Goal: Share content

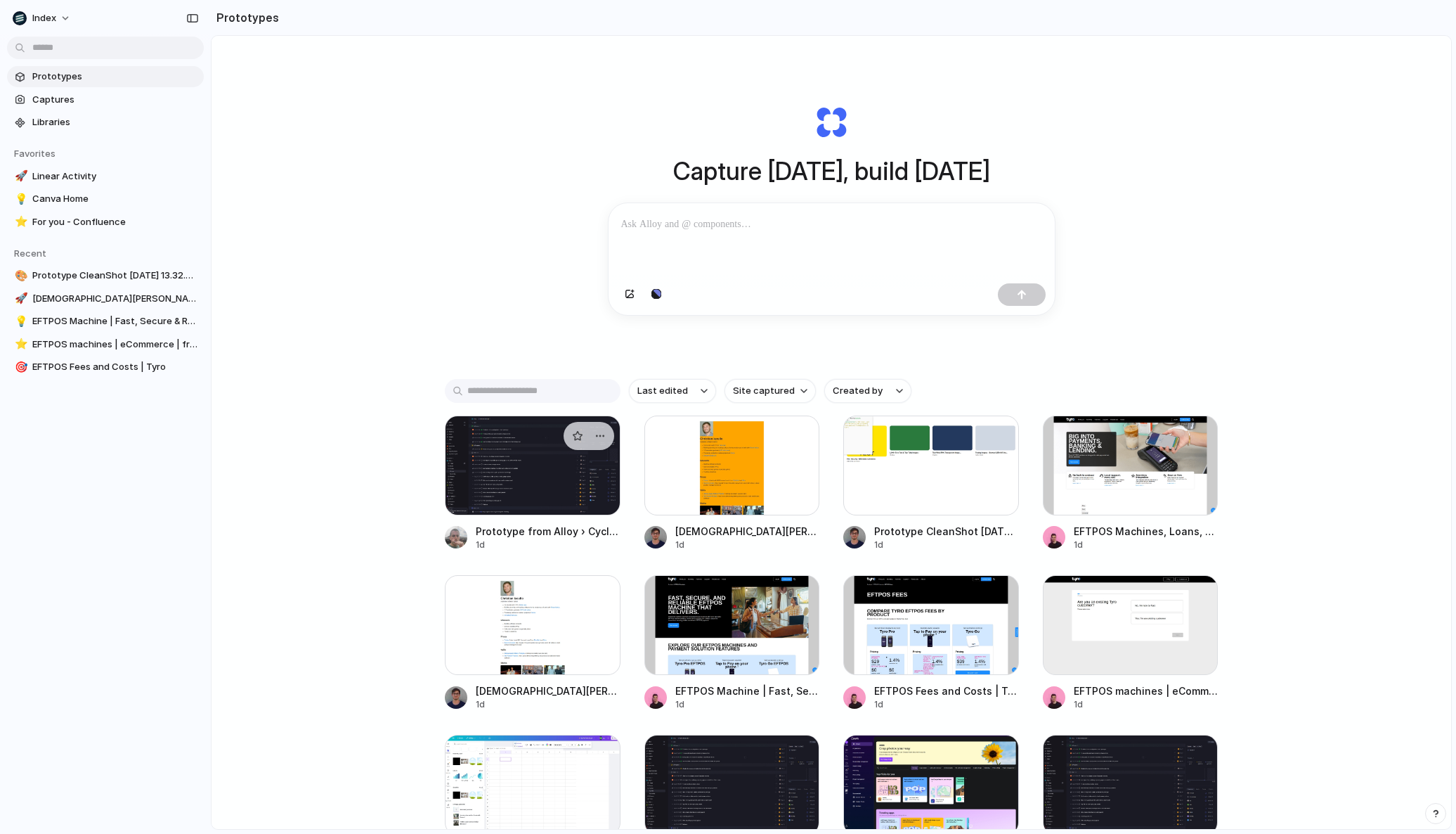
click at [478, 448] on div at bounding box center [533, 465] width 176 height 100
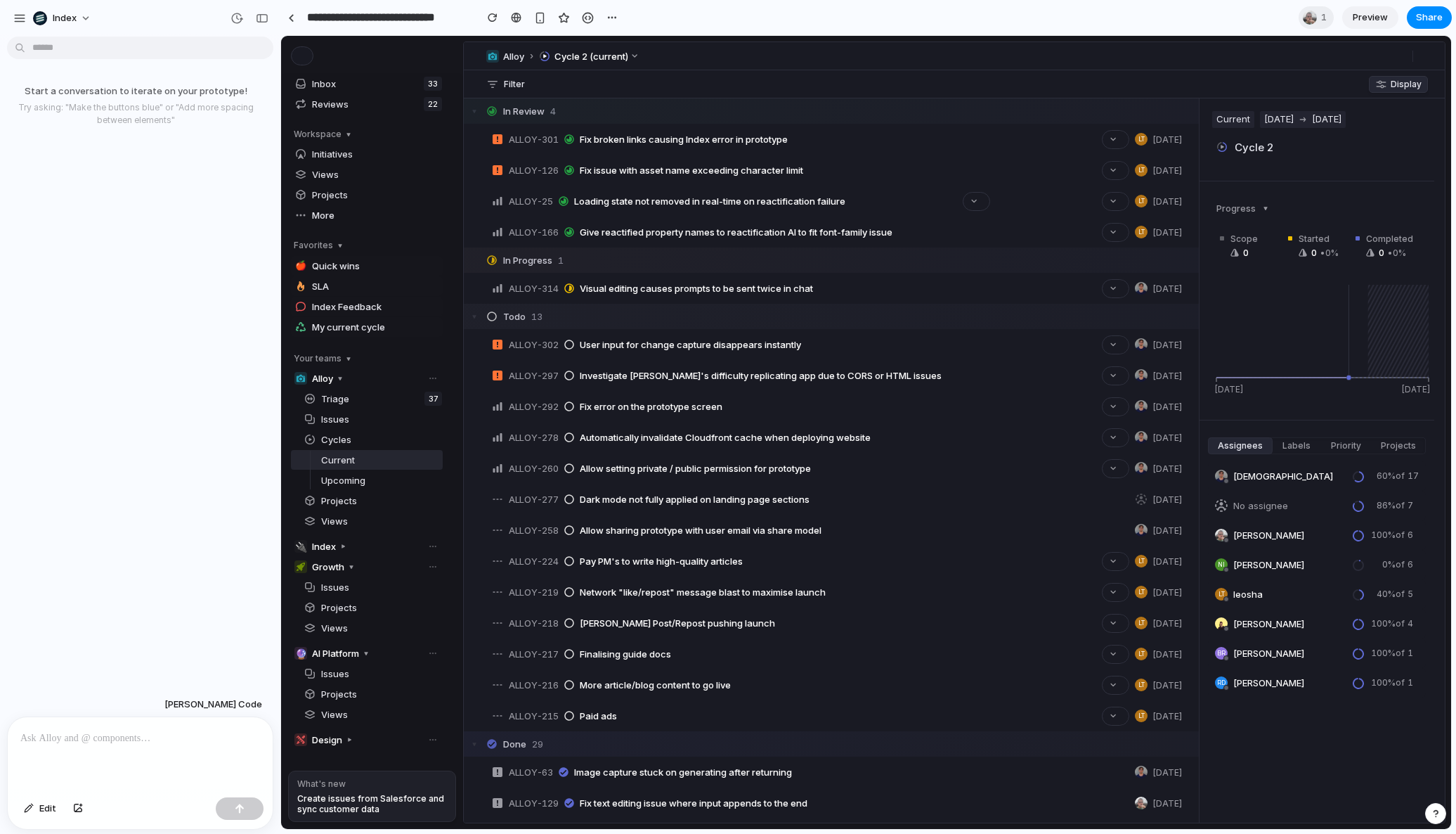
click at [904, 18] on section "**********" at bounding box center [865, 18] width 1171 height 36
click at [1436, 16] on span "Share" at bounding box center [1429, 18] width 27 height 14
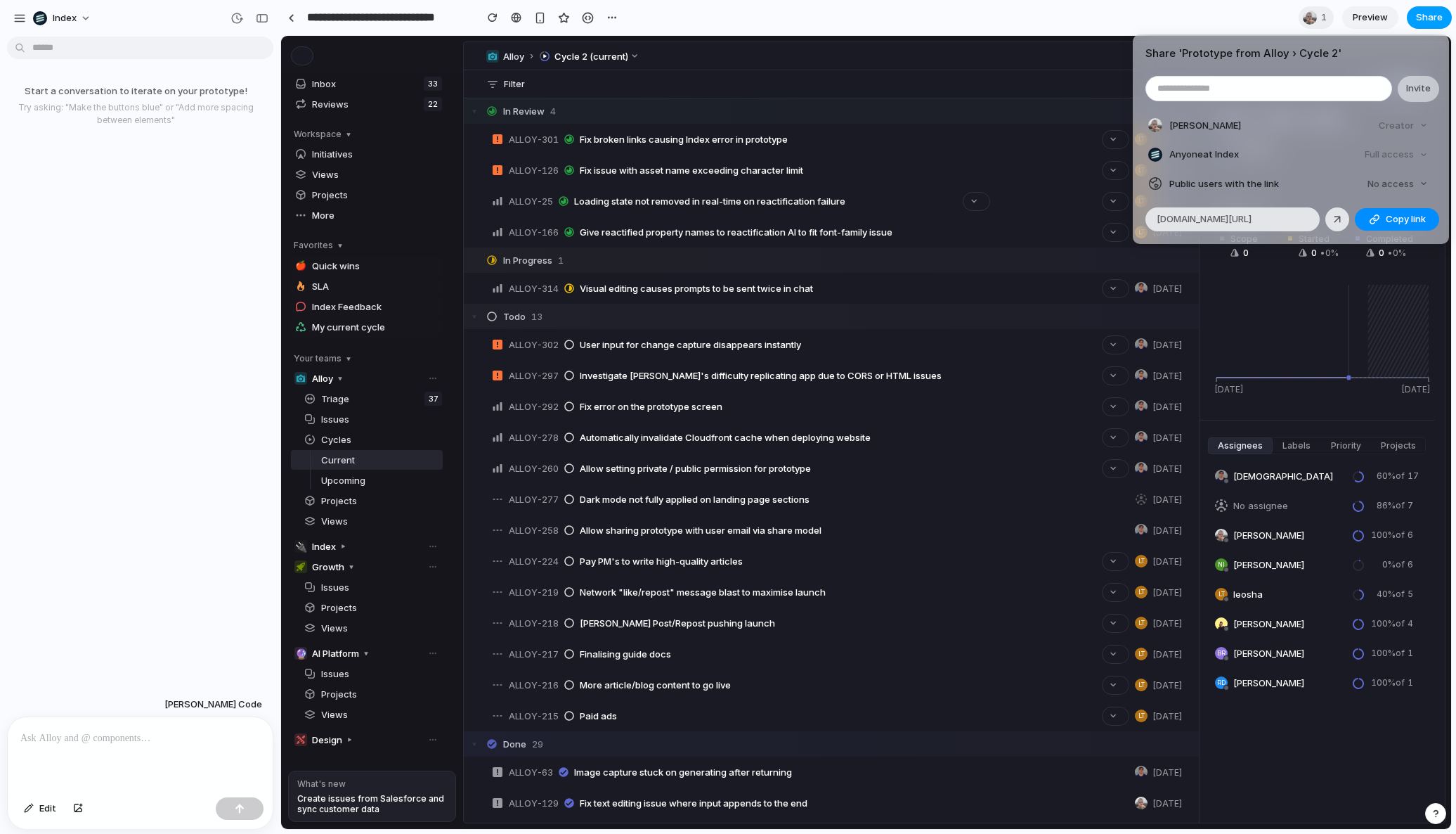
click at [1436, 16] on div "Share ' Prototype from Alloy › Cycle 2 ' Invite [PERSON_NAME] Creator Anyone at…" at bounding box center [728, 417] width 1456 height 834
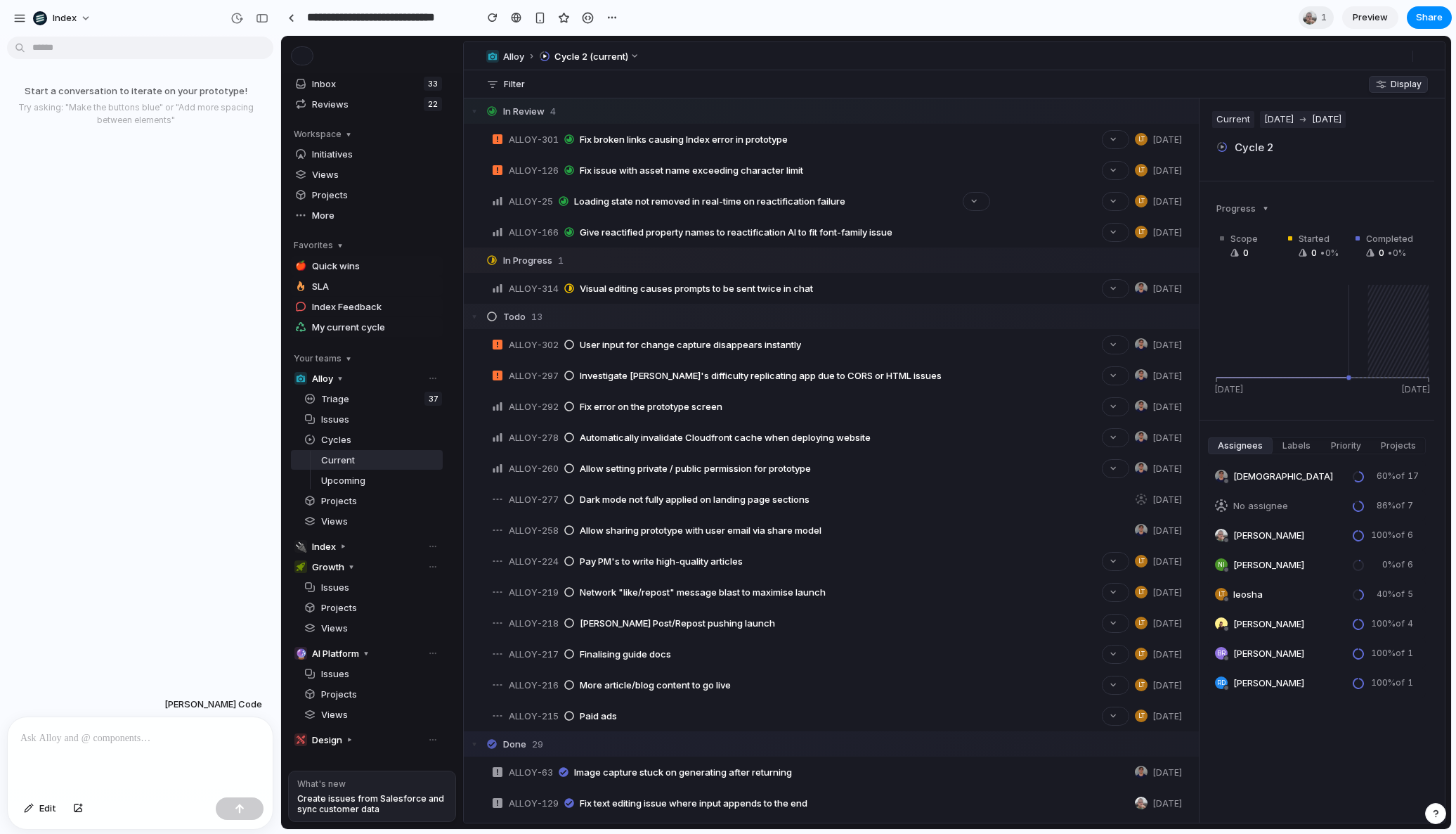
click at [941, 16] on section "**********" at bounding box center [865, 18] width 1171 height 36
click at [290, 8] on link at bounding box center [290, 17] width 21 height 21
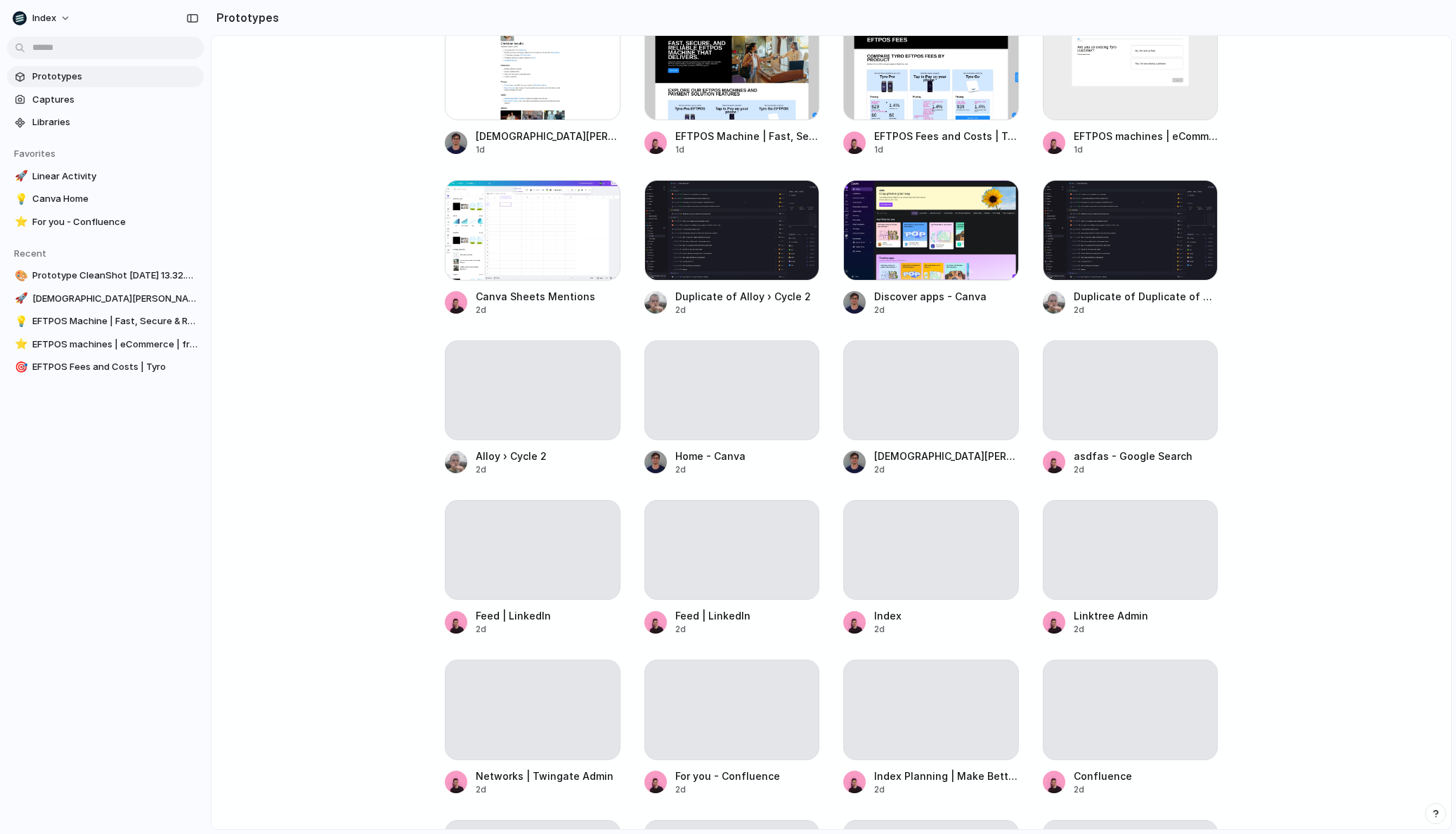
scroll to position [878, 0]
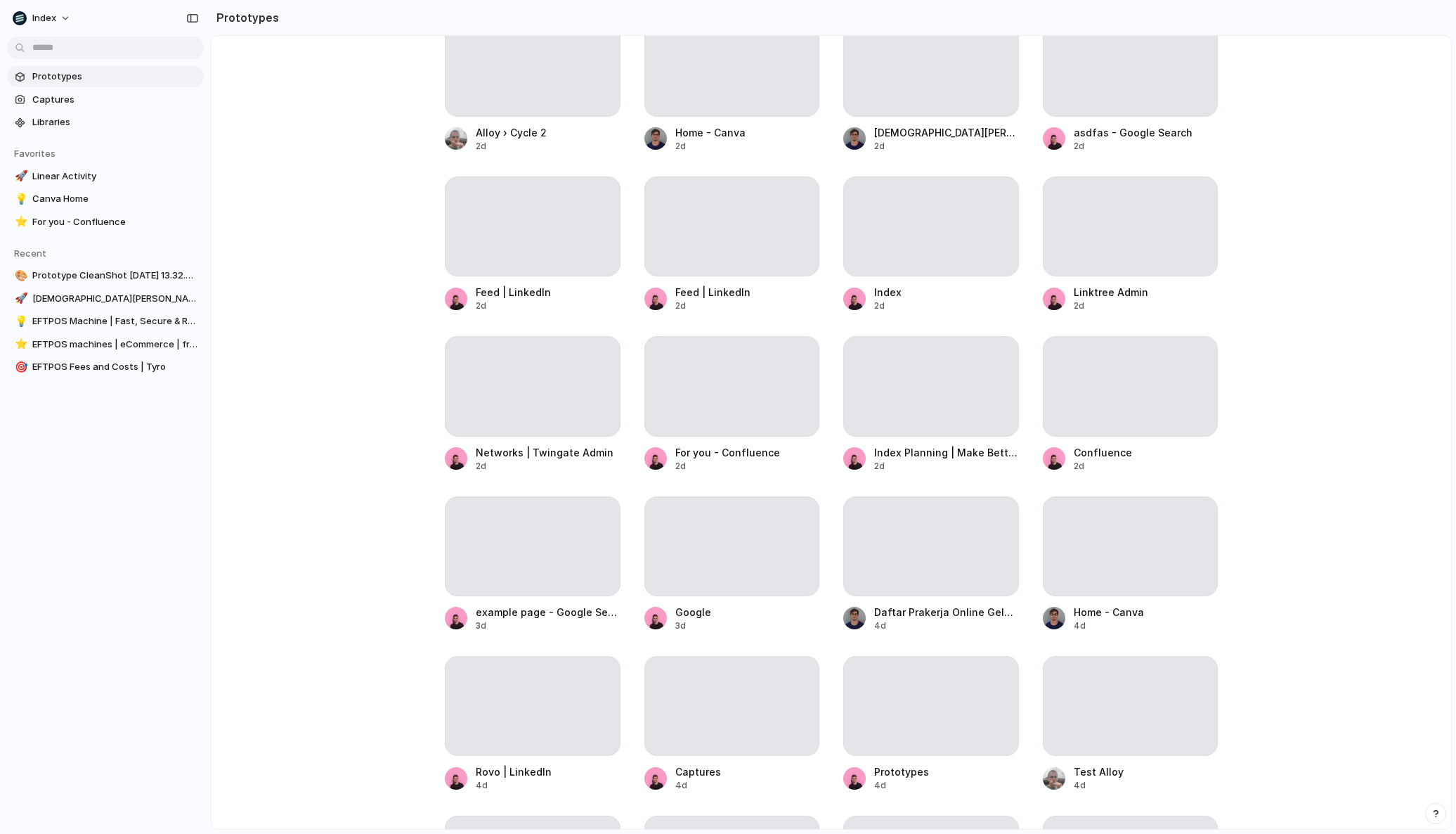
click at [371, 333] on main "Capture [DATE], build [DATE] Clone web app Clone screenshot Start from existing…" at bounding box center [831, 432] width 1241 height 794
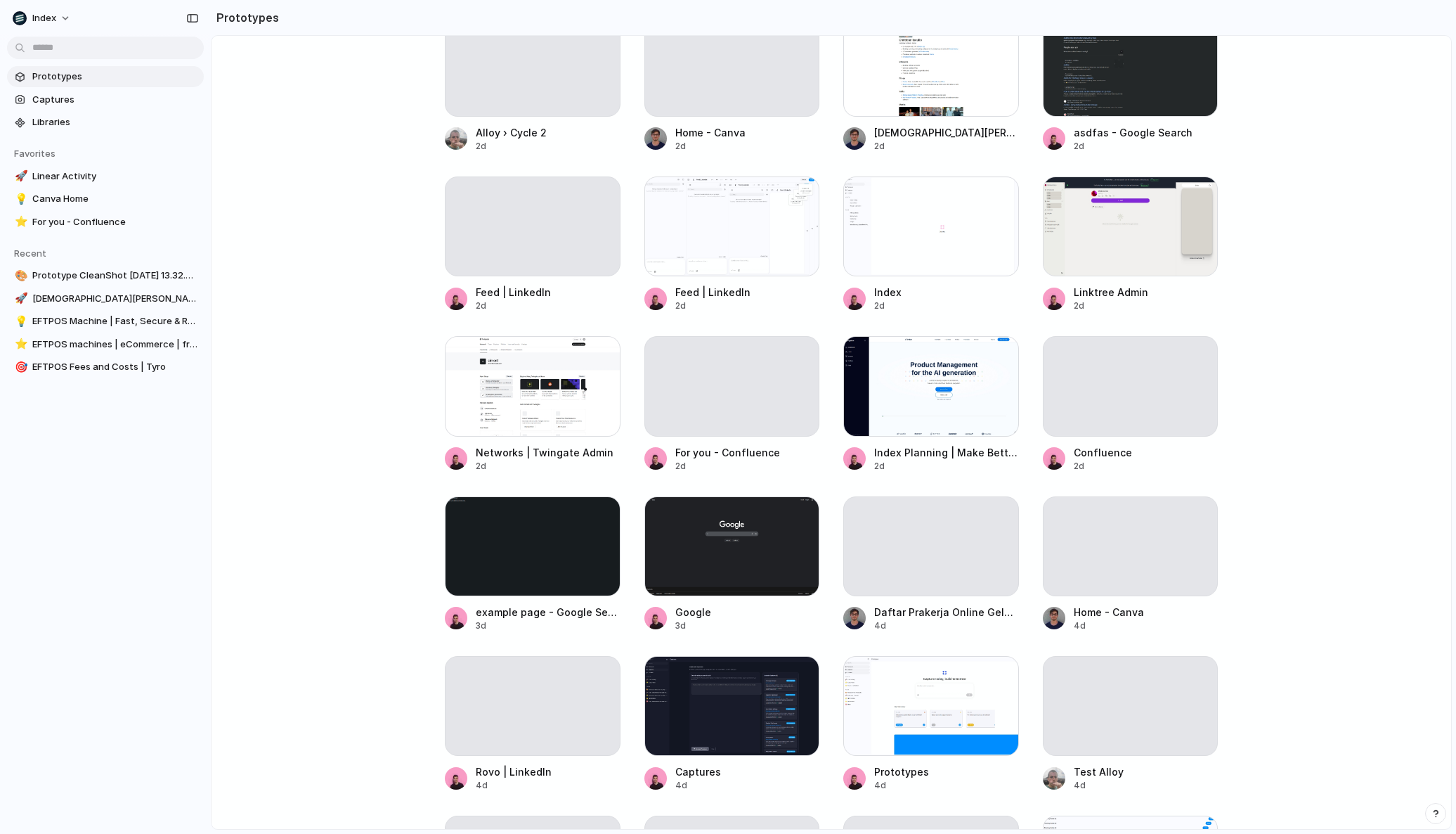
drag, startPoint x: 339, startPoint y: 436, endPoint x: 333, endPoint y: 232, distance: 204.1
click at [336, 238] on main "Capture [DATE], build [DATE] Clone web app Clone screenshot Start from existing…" at bounding box center [831, 432] width 1241 height 794
click at [333, 232] on main "Capture [DATE], build [DATE] Clone web app Clone screenshot Start from existing…" at bounding box center [831, 432] width 1241 height 794
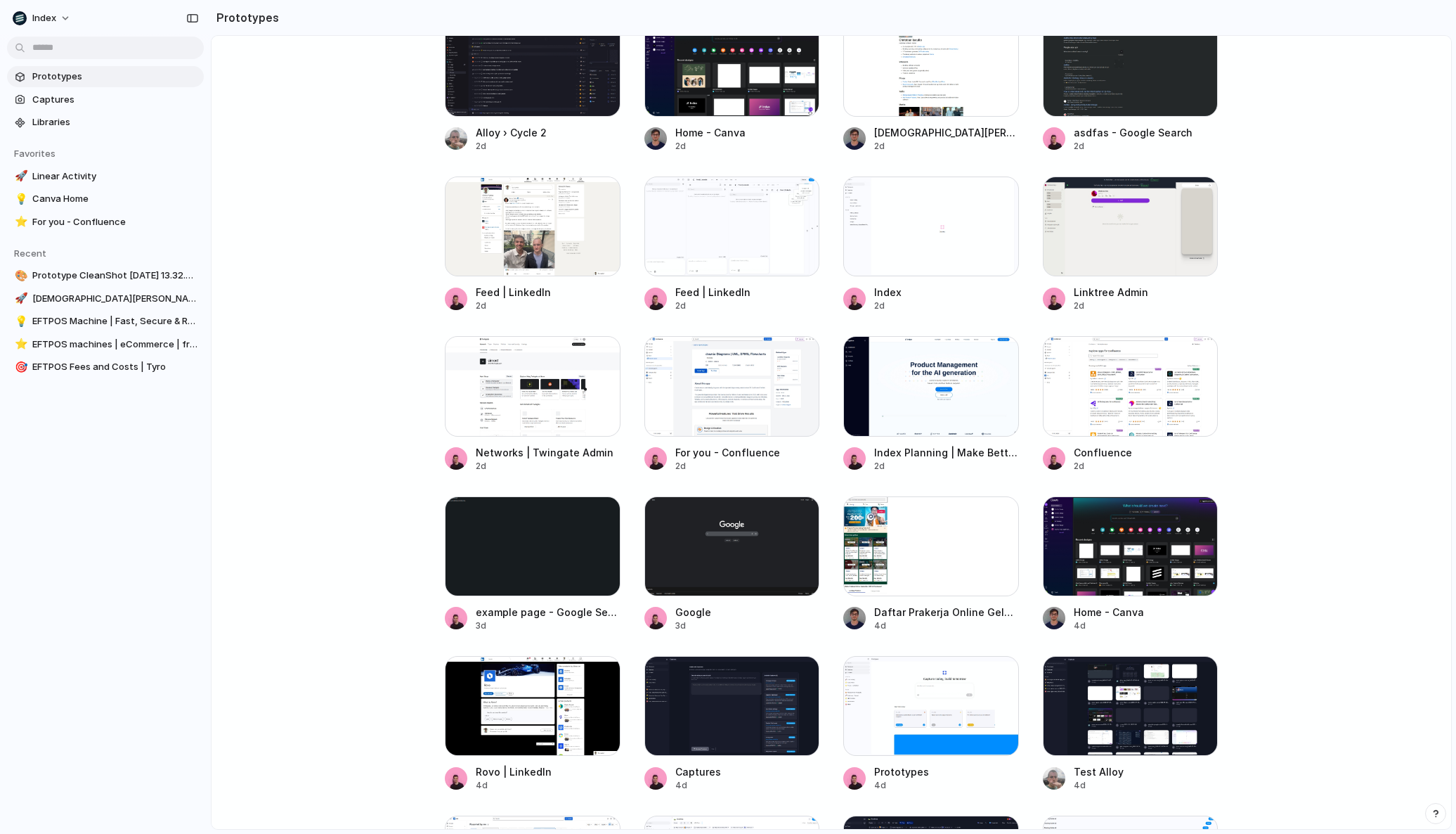
scroll to position [1468, 0]
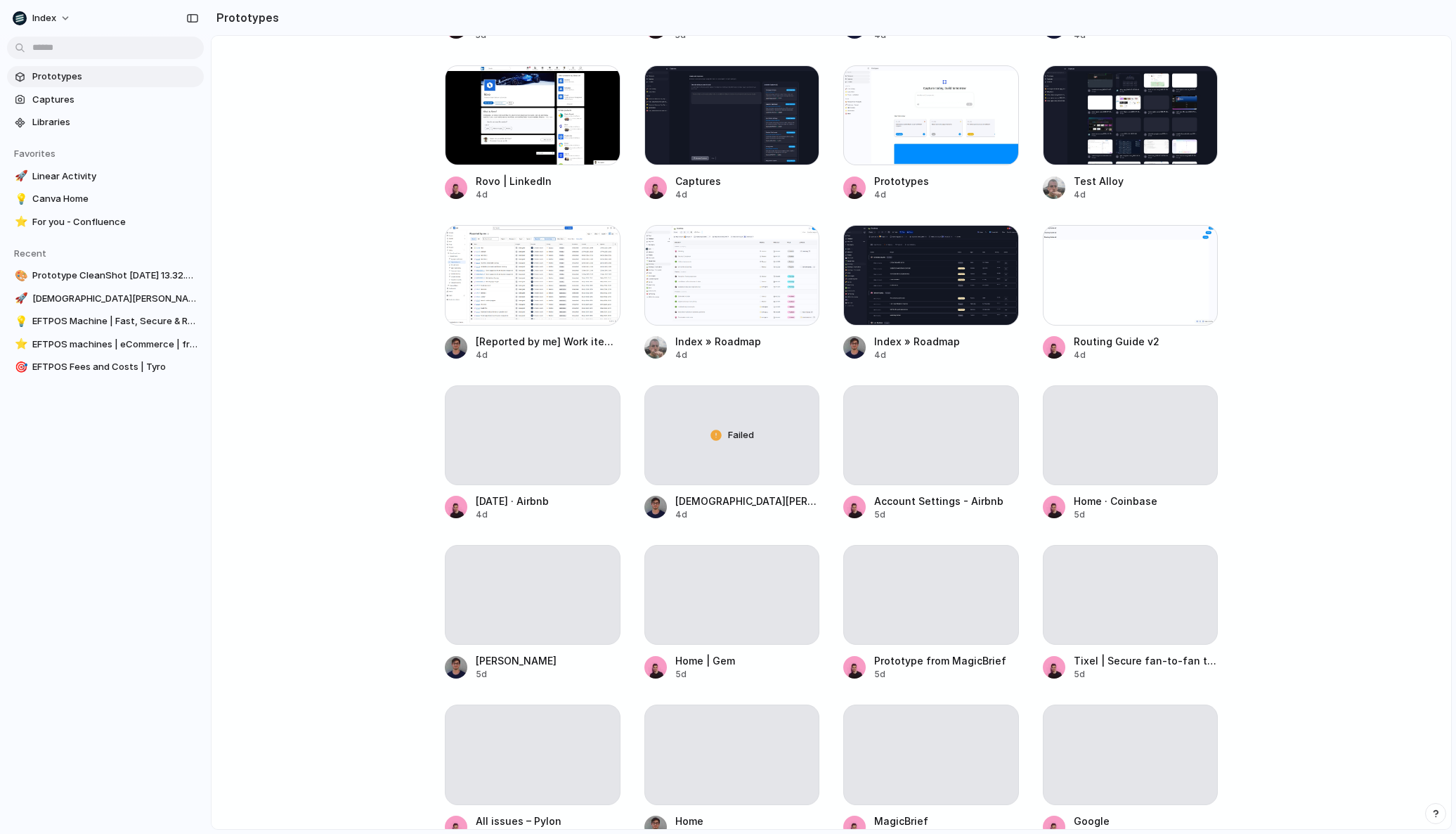
click at [333, 232] on main "Capture [DATE], build [DATE] Clone web app Clone screenshot Start from existing…" at bounding box center [831, 432] width 1241 height 794
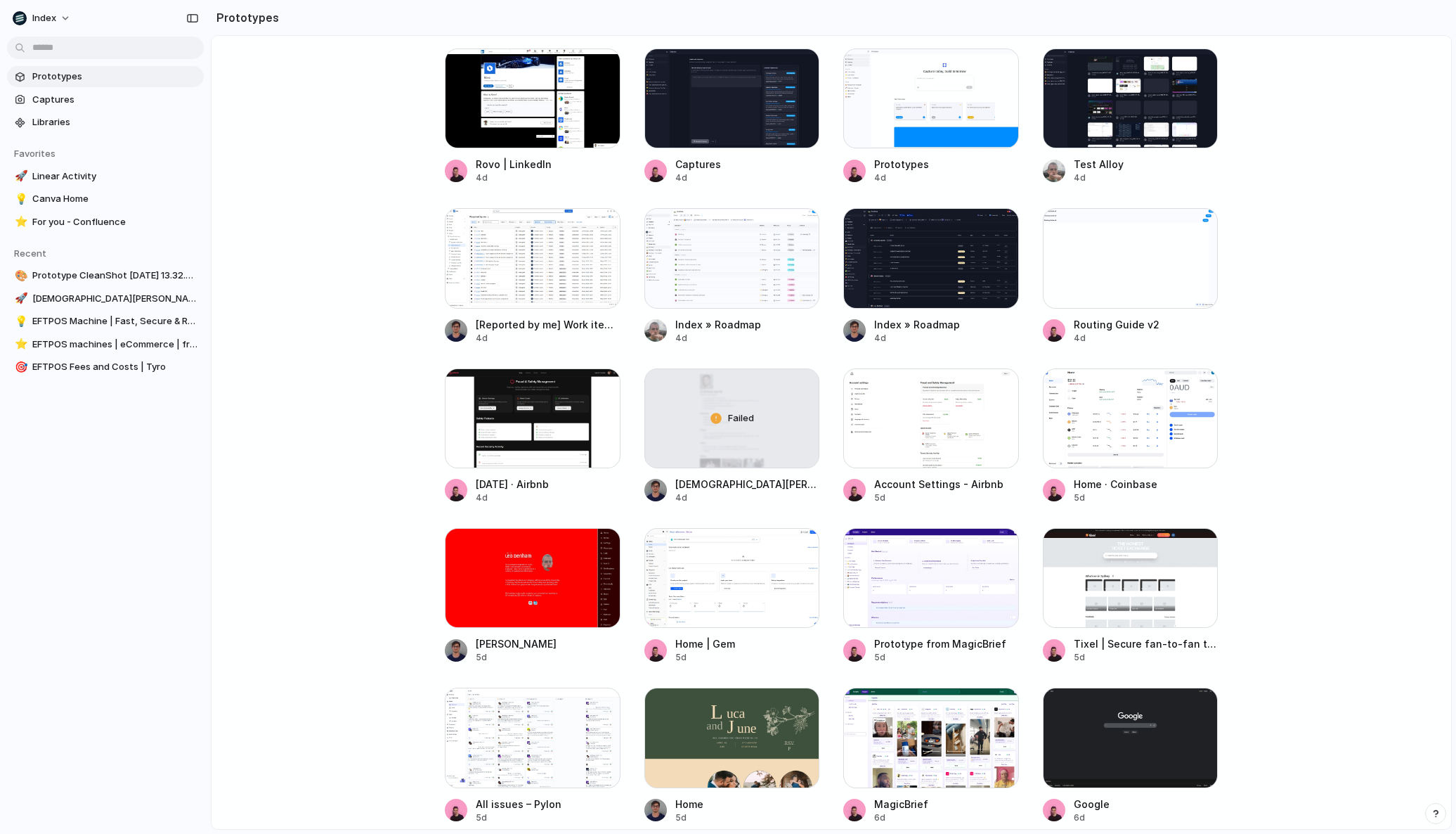
scroll to position [779, 0]
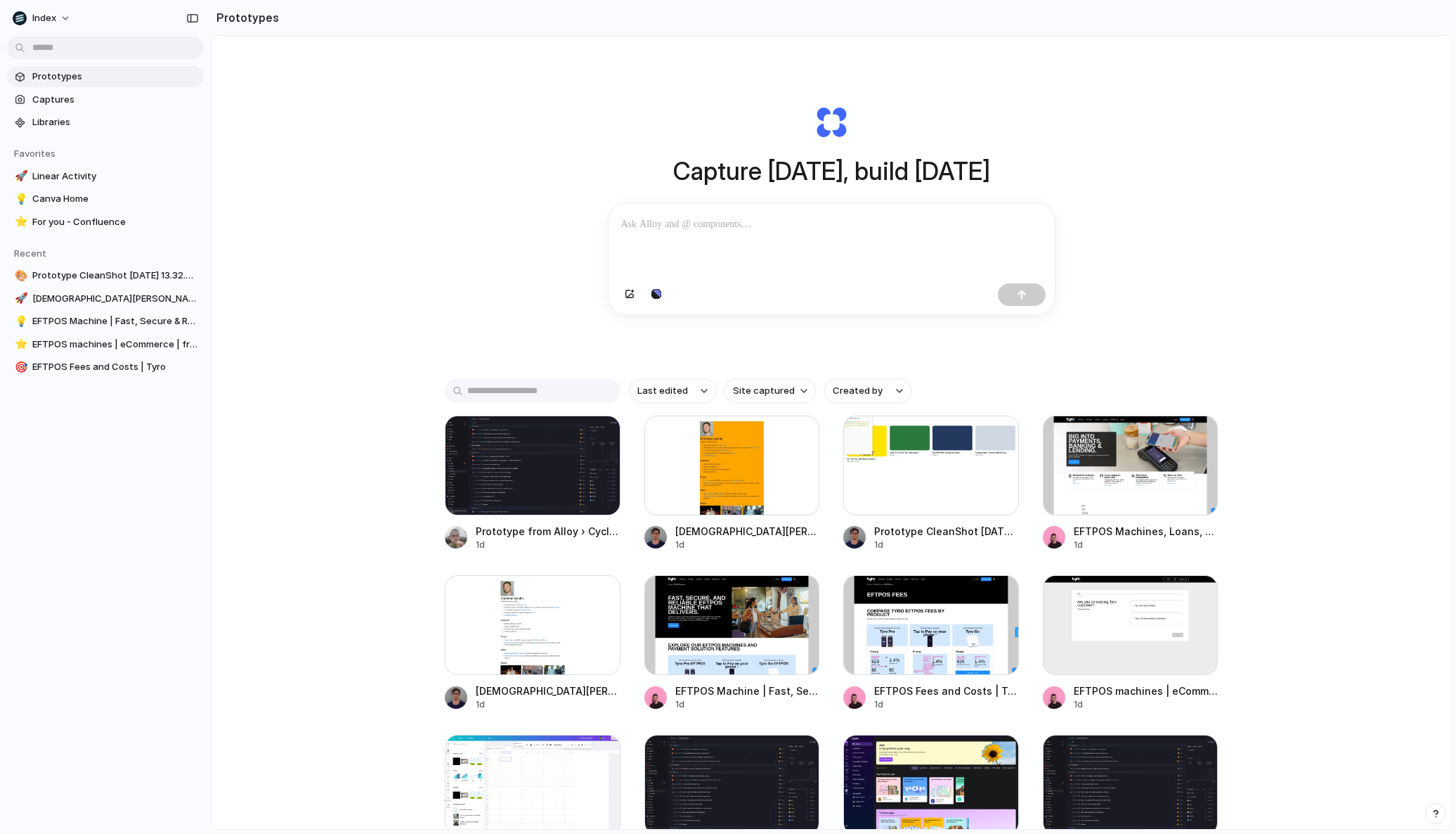
click at [361, 233] on div "Capture today, build tomorrow Clone web app Clone screenshot Start from existin…" at bounding box center [831, 469] width 1239 height 868
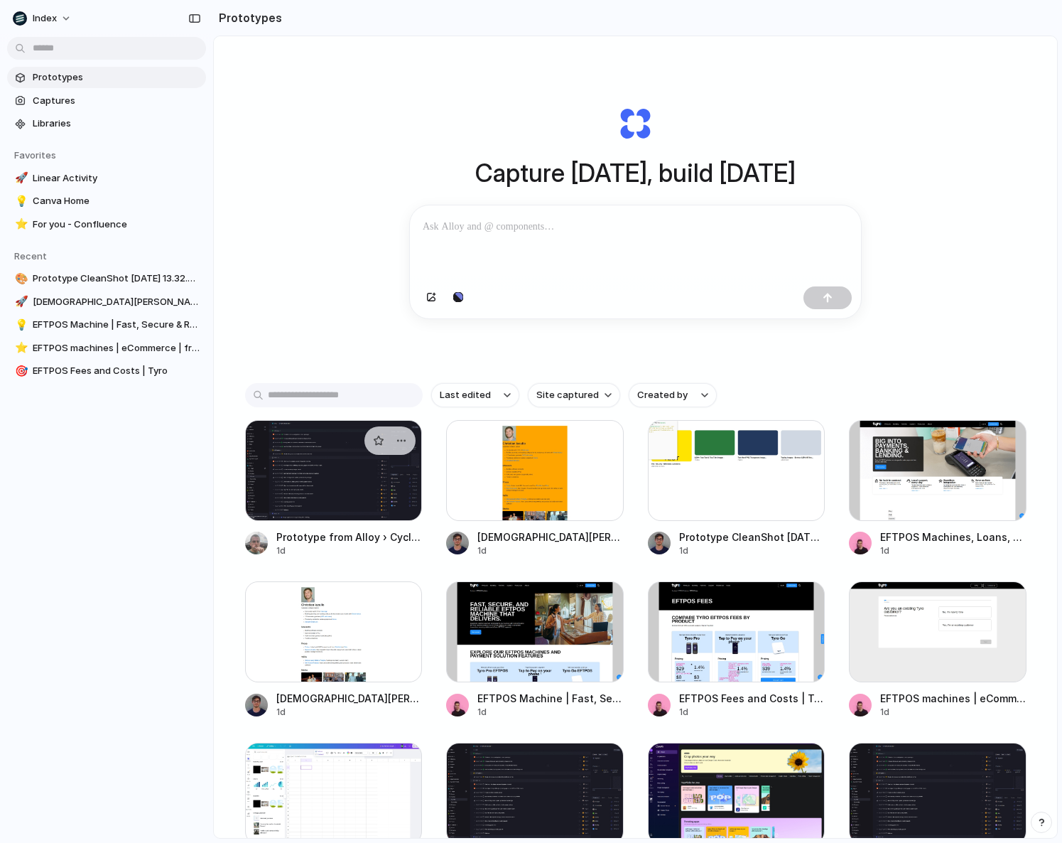
click at [315, 454] on div at bounding box center [334, 470] width 178 height 101
